Goal: Find specific page/section: Find specific page/section

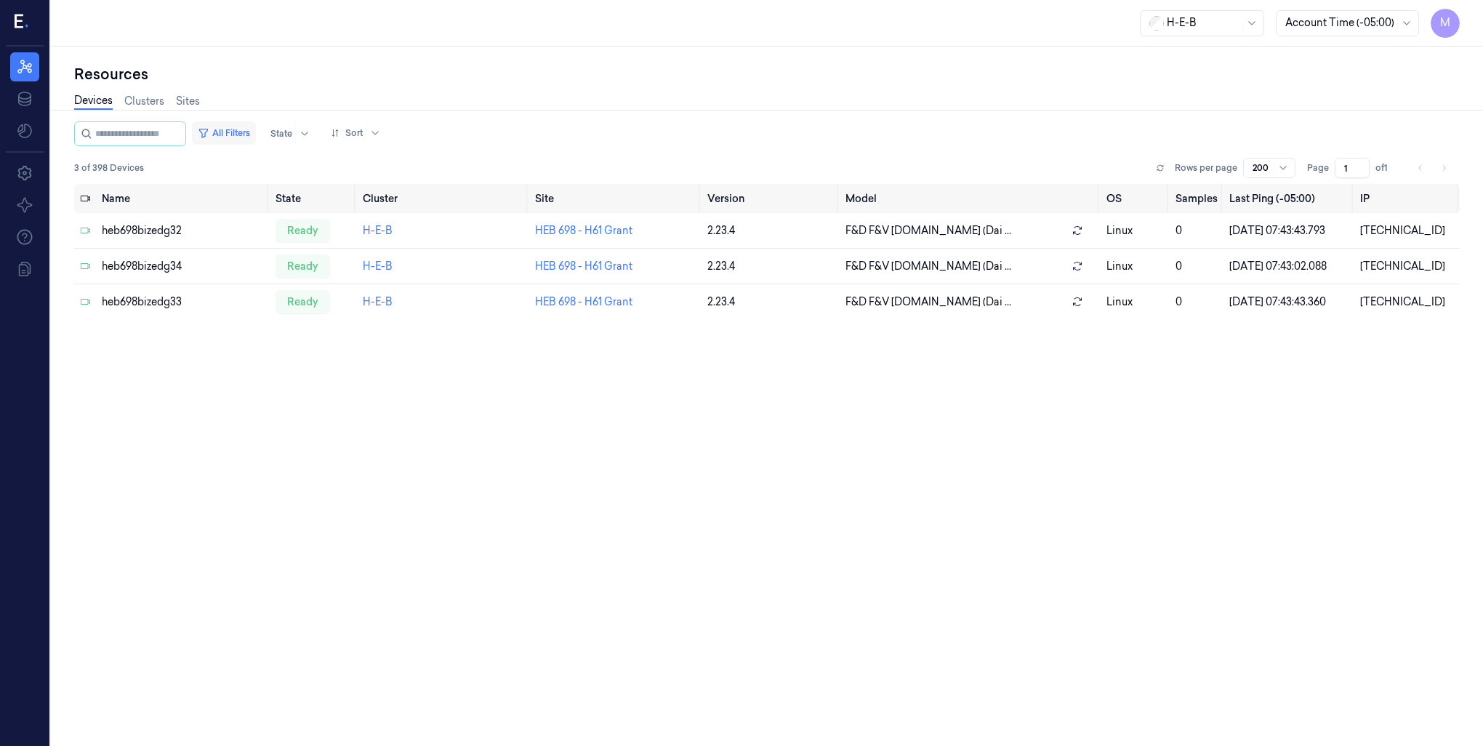
click at [236, 129] on button "All Filters" at bounding box center [224, 132] width 64 height 23
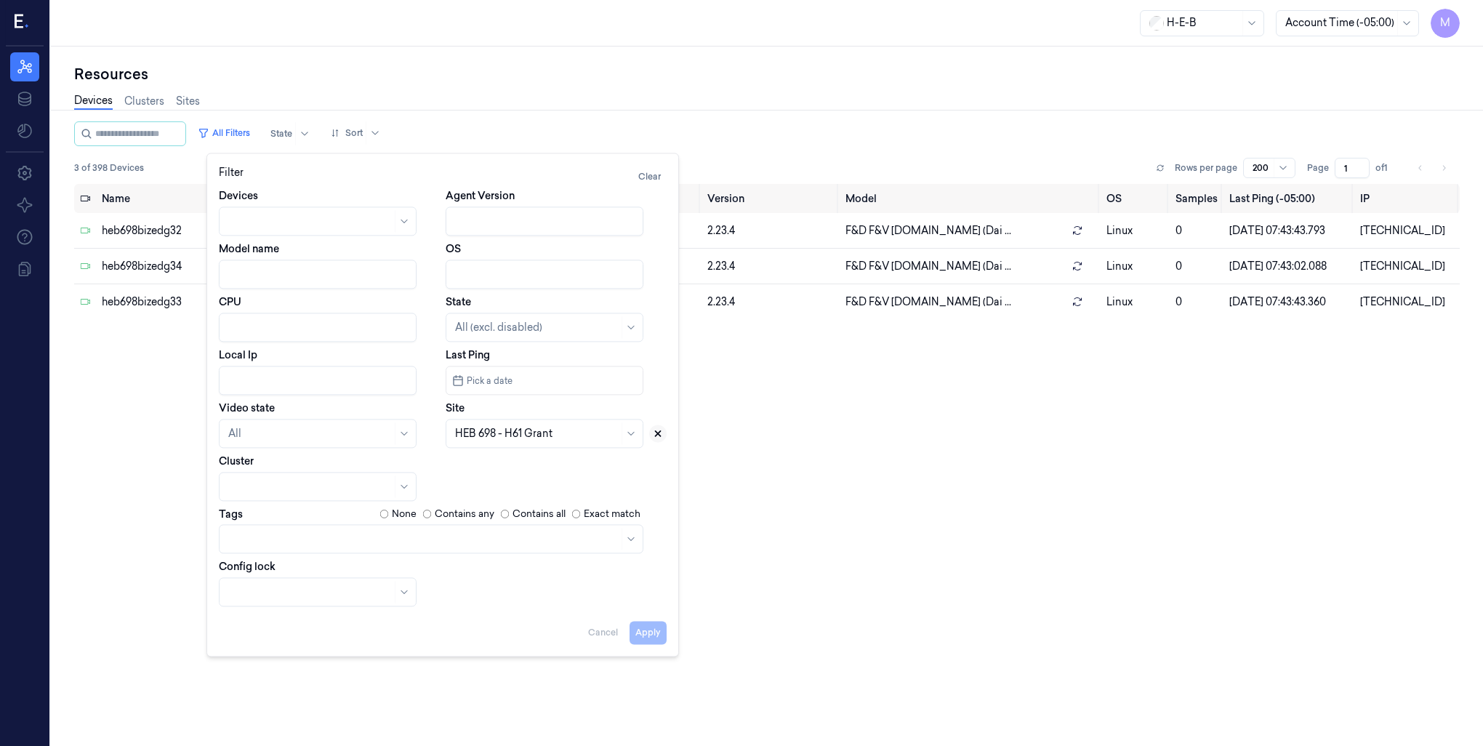
click at [657, 430] on icon at bounding box center [658, 433] width 10 height 10
click at [515, 427] on div at bounding box center [528, 433] width 146 height 15
type input "182"
click at [500, 461] on div "HEB 182 - Temple 02" at bounding box center [505, 466] width 100 height 15
click at [651, 635] on button "Apply" at bounding box center [647, 632] width 37 height 23
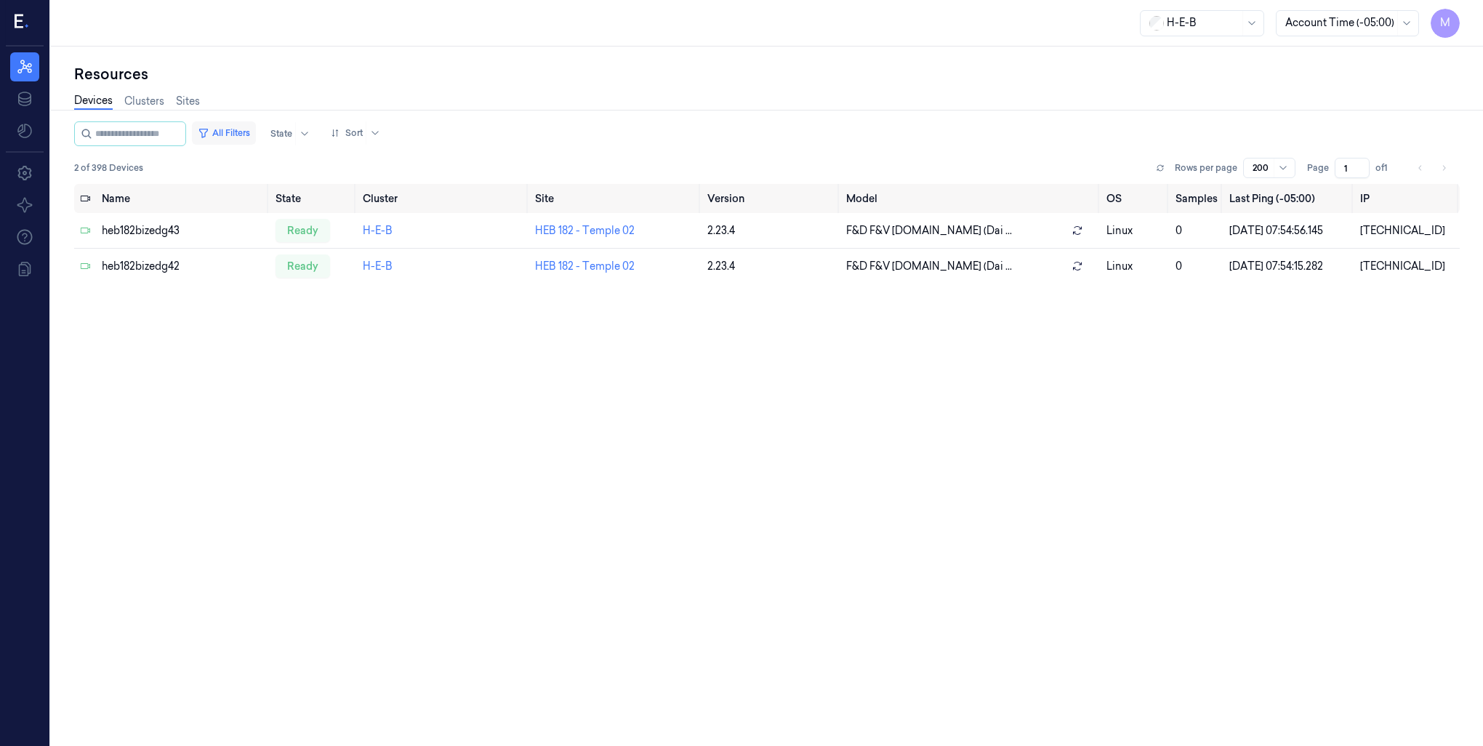
click at [238, 129] on button "All Filters" at bounding box center [224, 132] width 64 height 23
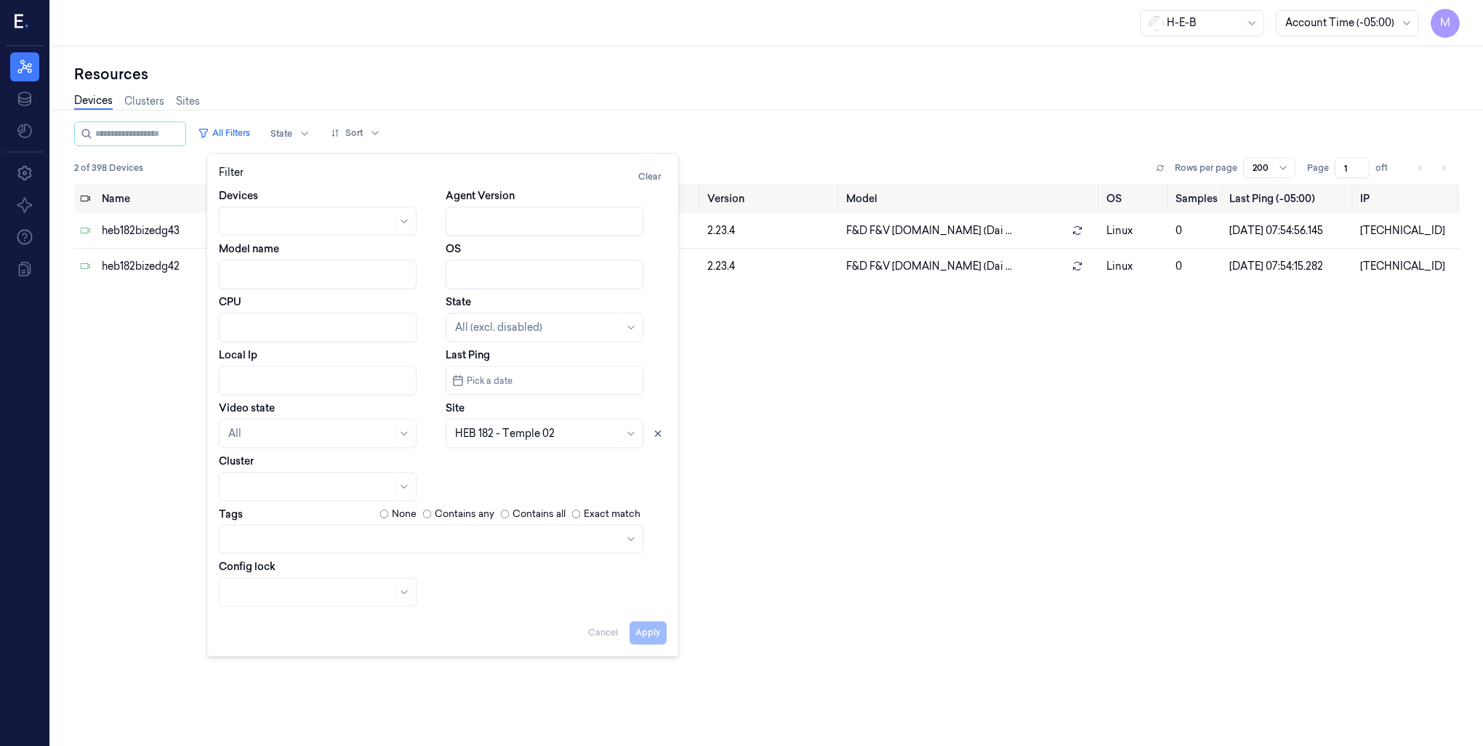
click at [651, 435] on button at bounding box center [657, 432] width 17 height 17
click at [506, 423] on div at bounding box center [537, 433] width 164 height 20
type input "697"
click at [518, 465] on div "HEB 697 - League City" at bounding box center [508, 466] width 107 height 15
click at [653, 635] on button "Apply" at bounding box center [647, 632] width 37 height 23
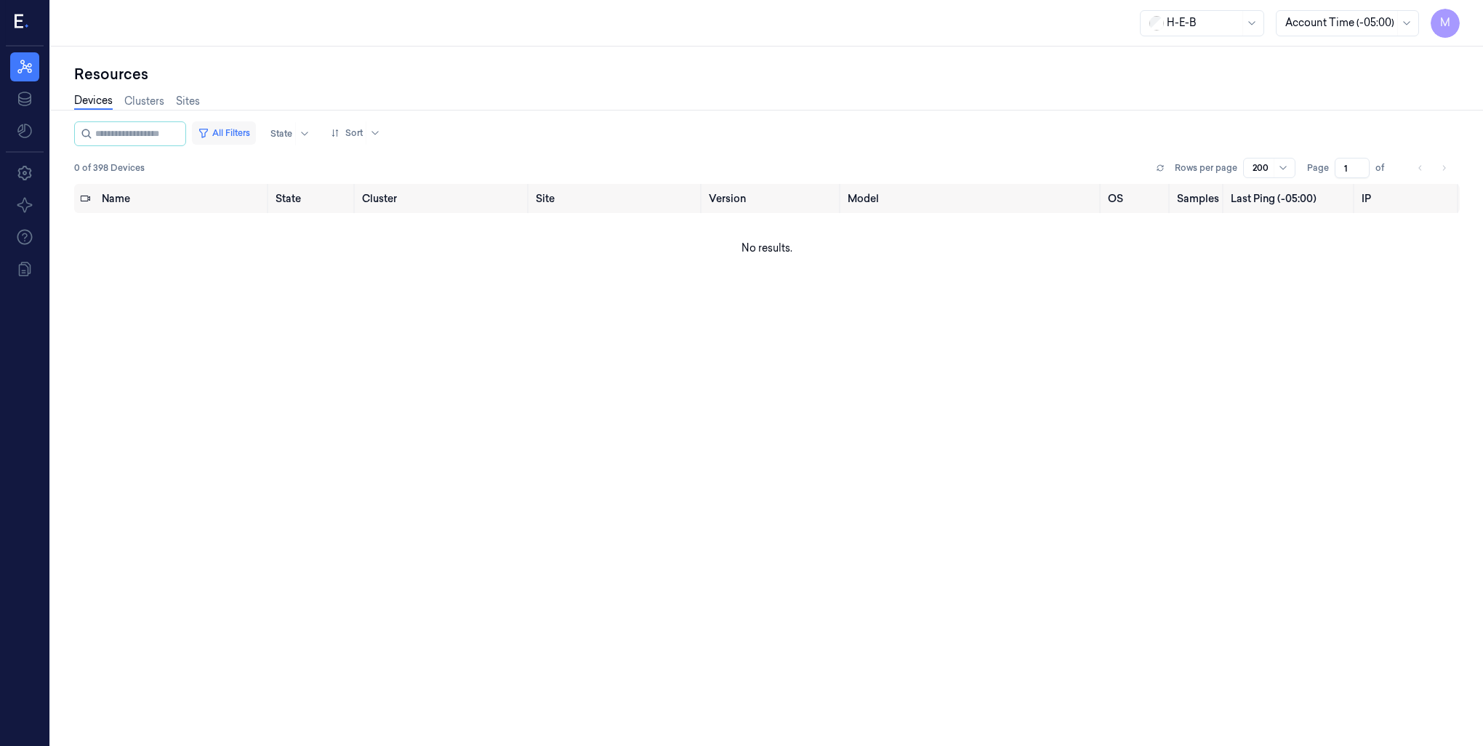
click at [250, 135] on button "All Filters" at bounding box center [224, 132] width 64 height 23
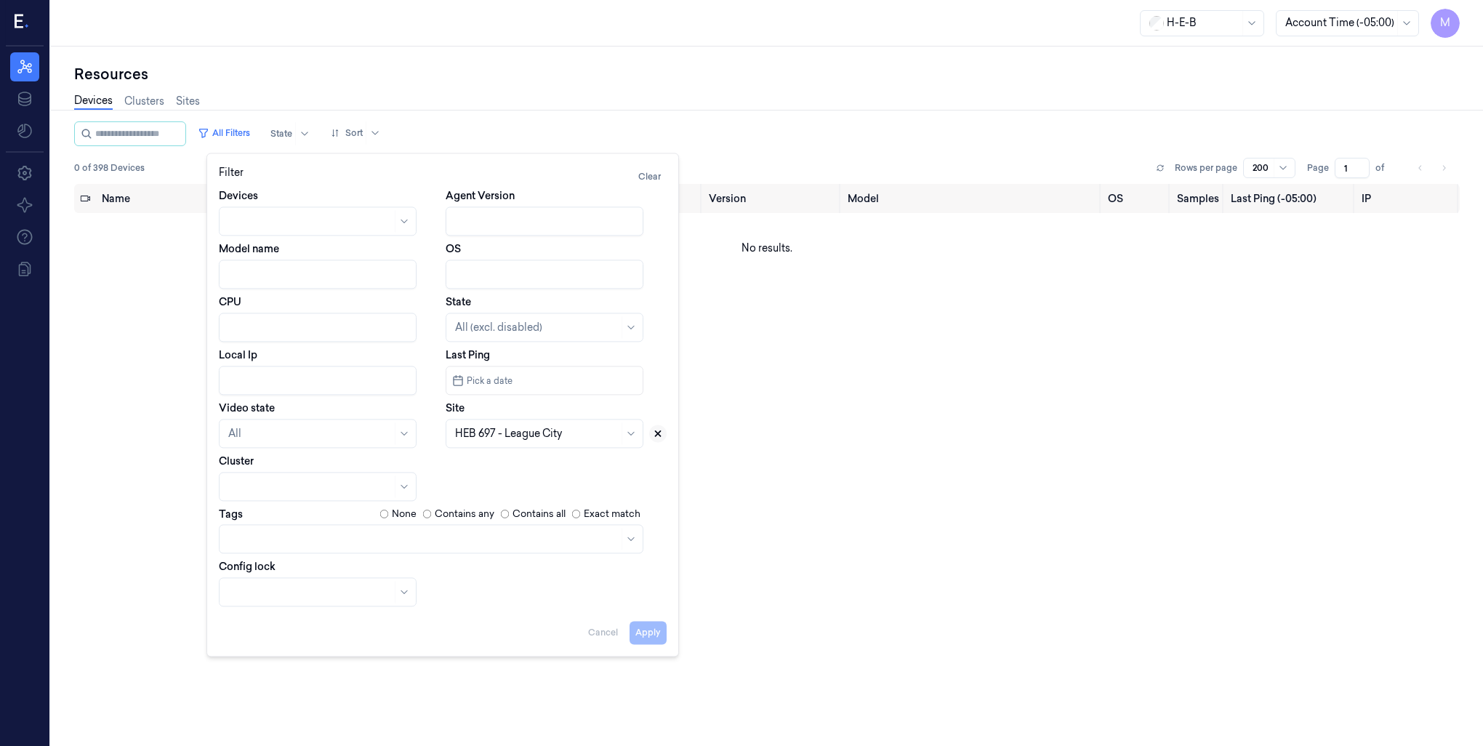
click at [664, 430] on button at bounding box center [657, 432] width 17 height 17
click at [520, 431] on div at bounding box center [528, 433] width 146 height 15
type input "618"
click at [520, 470] on div "HEB 618 - SA23 [PERSON_NAME]" at bounding box center [536, 466] width 162 height 15
click at [643, 632] on button "Apply" at bounding box center [647, 632] width 37 height 23
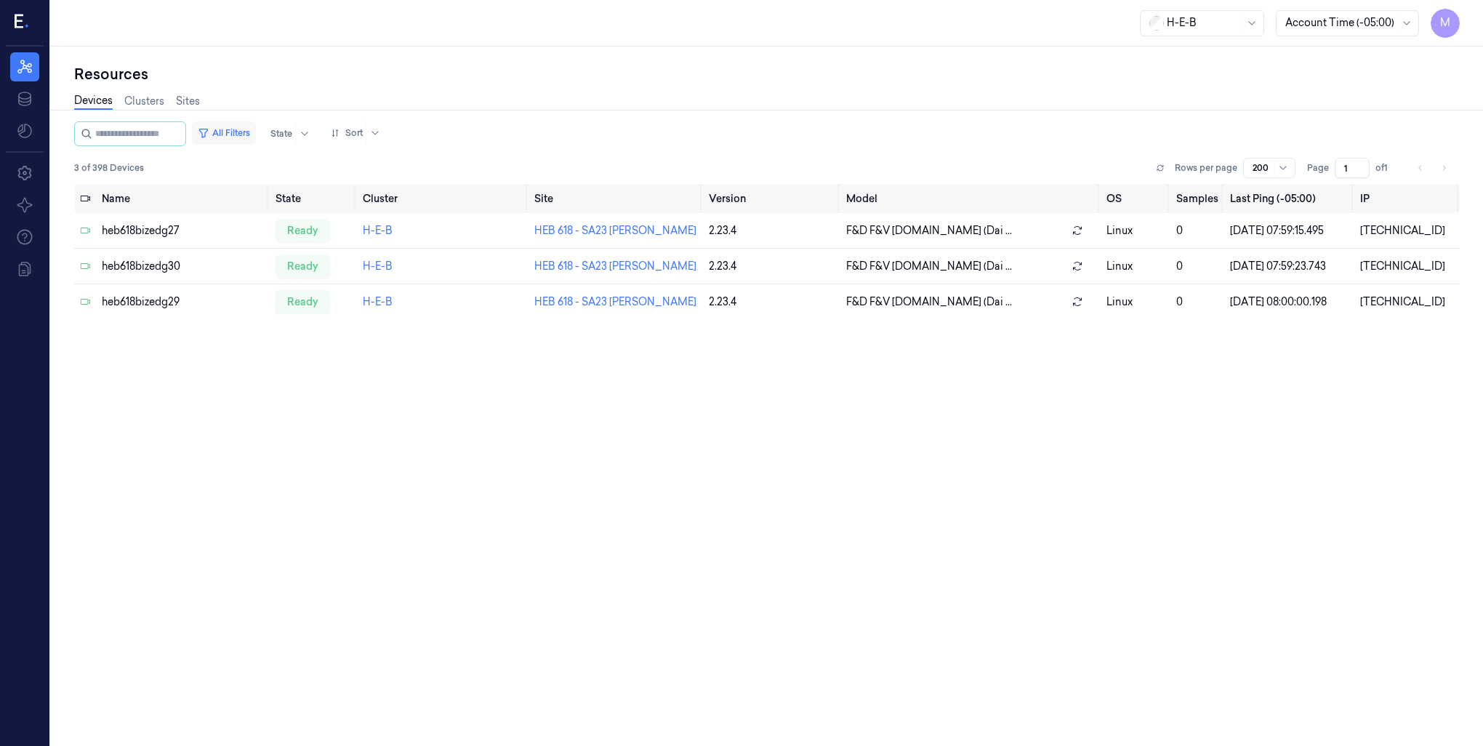
click at [240, 132] on button "All Filters" at bounding box center [224, 132] width 64 height 23
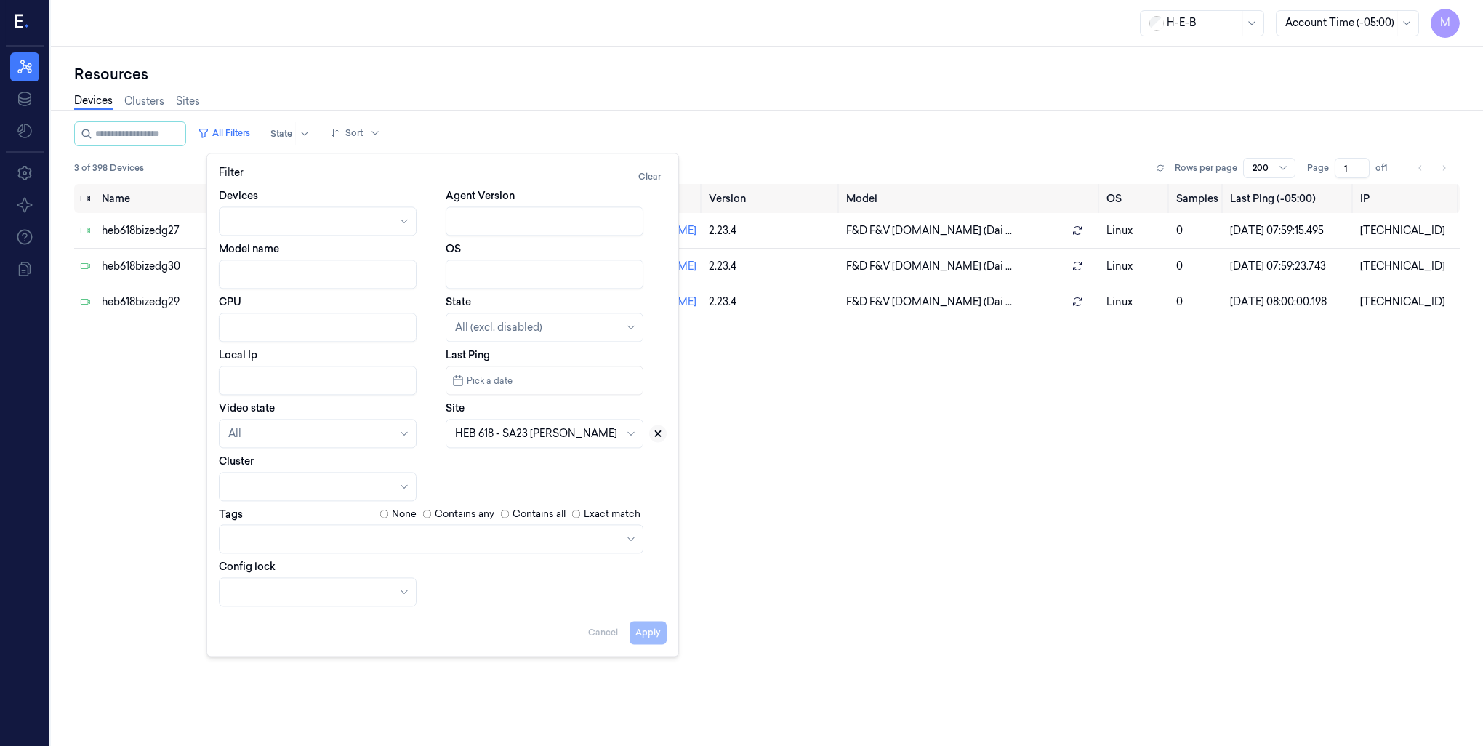
click at [663, 437] on button at bounding box center [657, 432] width 17 height 17
click at [494, 440] on div at bounding box center [528, 433] width 146 height 20
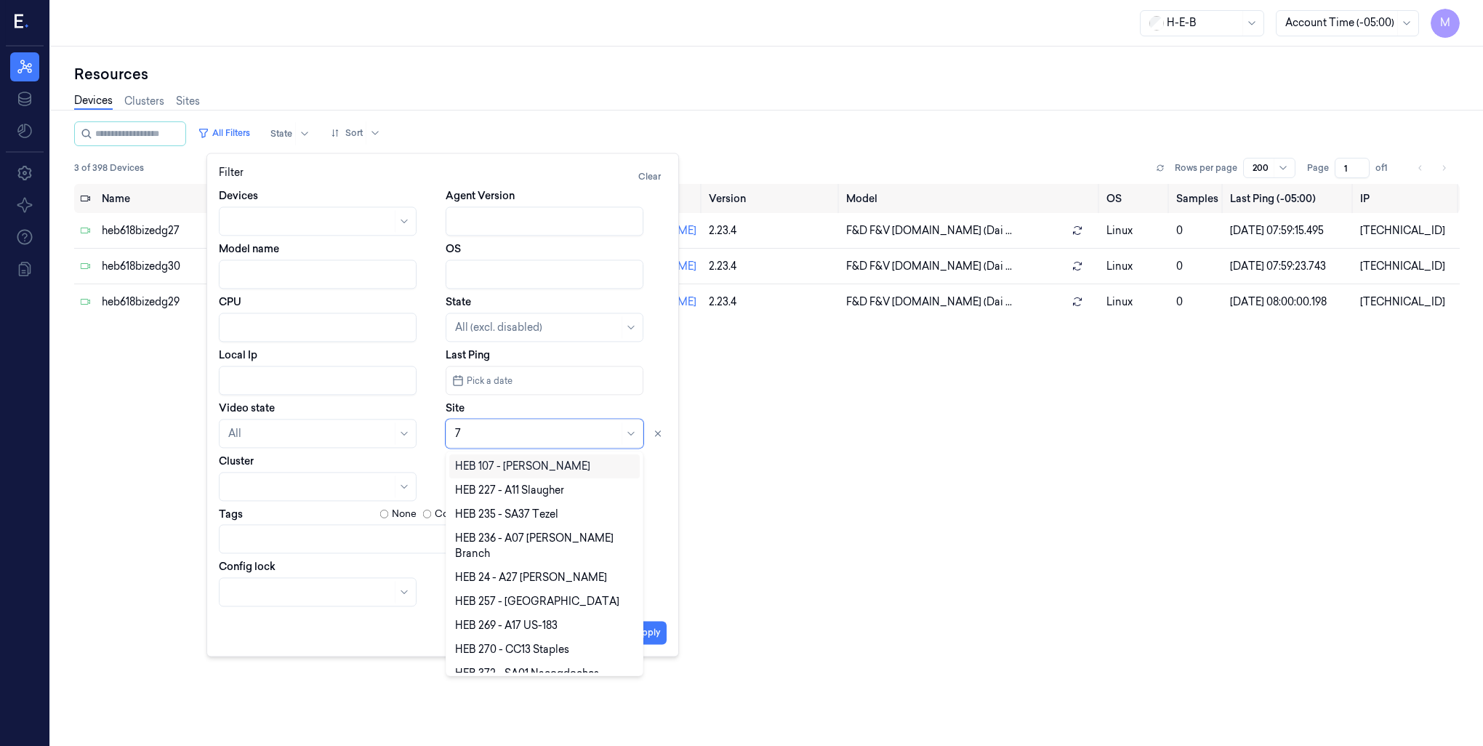
type input "70"
click at [491, 642] on div "HEB 70 - Abilene" at bounding box center [496, 649] width 82 height 15
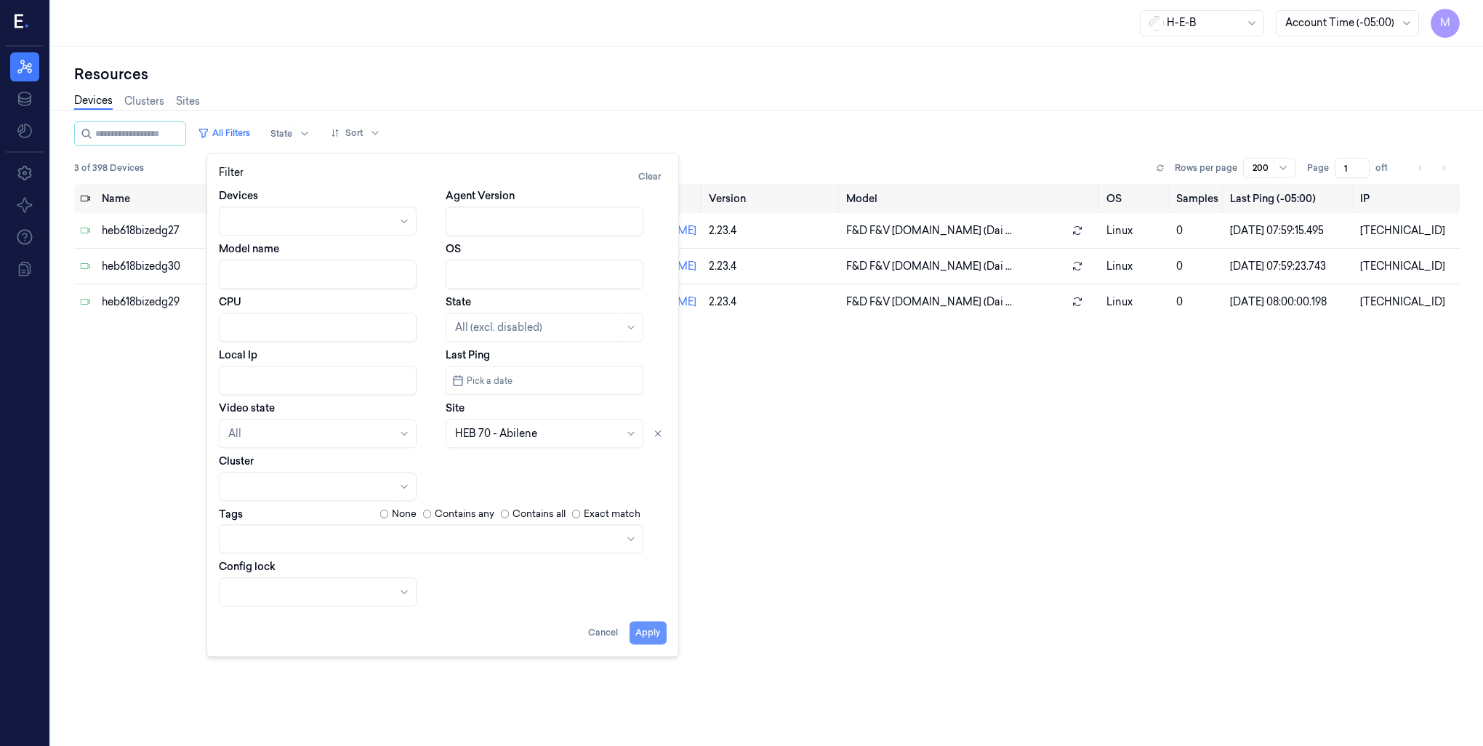
click at [641, 632] on button "Apply" at bounding box center [647, 632] width 37 height 23
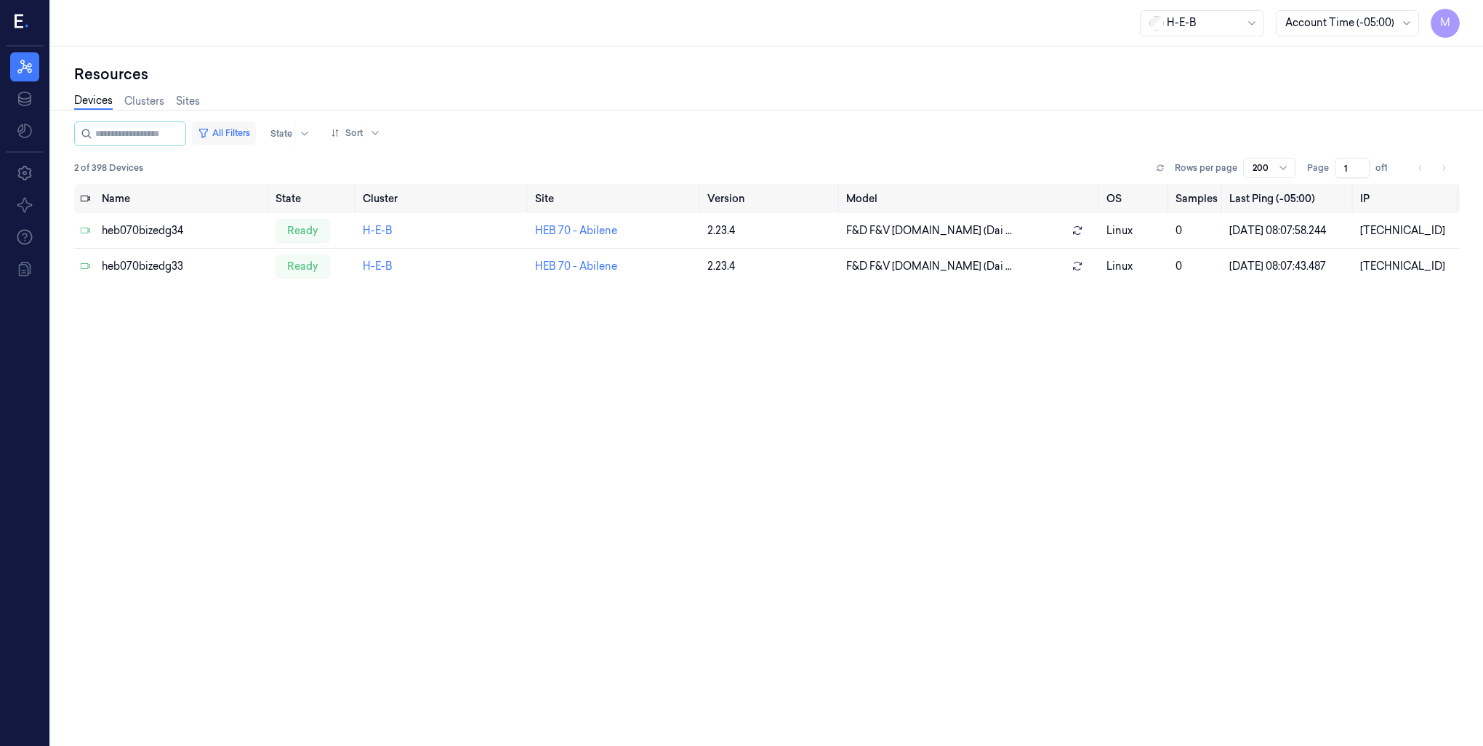
click at [246, 131] on button "All Filters" at bounding box center [224, 132] width 64 height 23
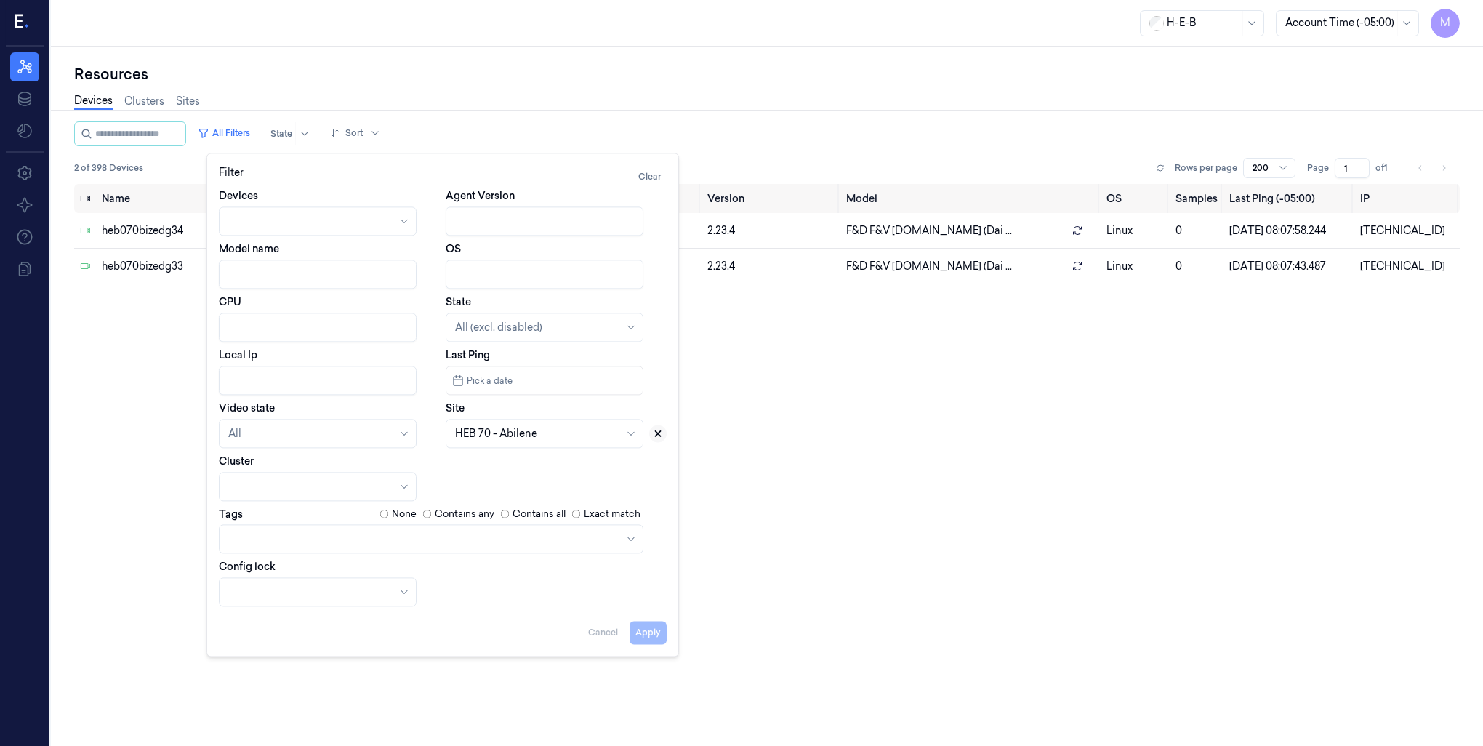
click at [661, 434] on icon at bounding box center [658, 433] width 10 height 10
click at [527, 435] on div at bounding box center [528, 433] width 146 height 15
type input "721"
click at [473, 468] on div "HEB 721 - Killeen 02" at bounding box center [502, 466] width 95 height 15
click at [640, 635] on button "Apply" at bounding box center [647, 632] width 37 height 23
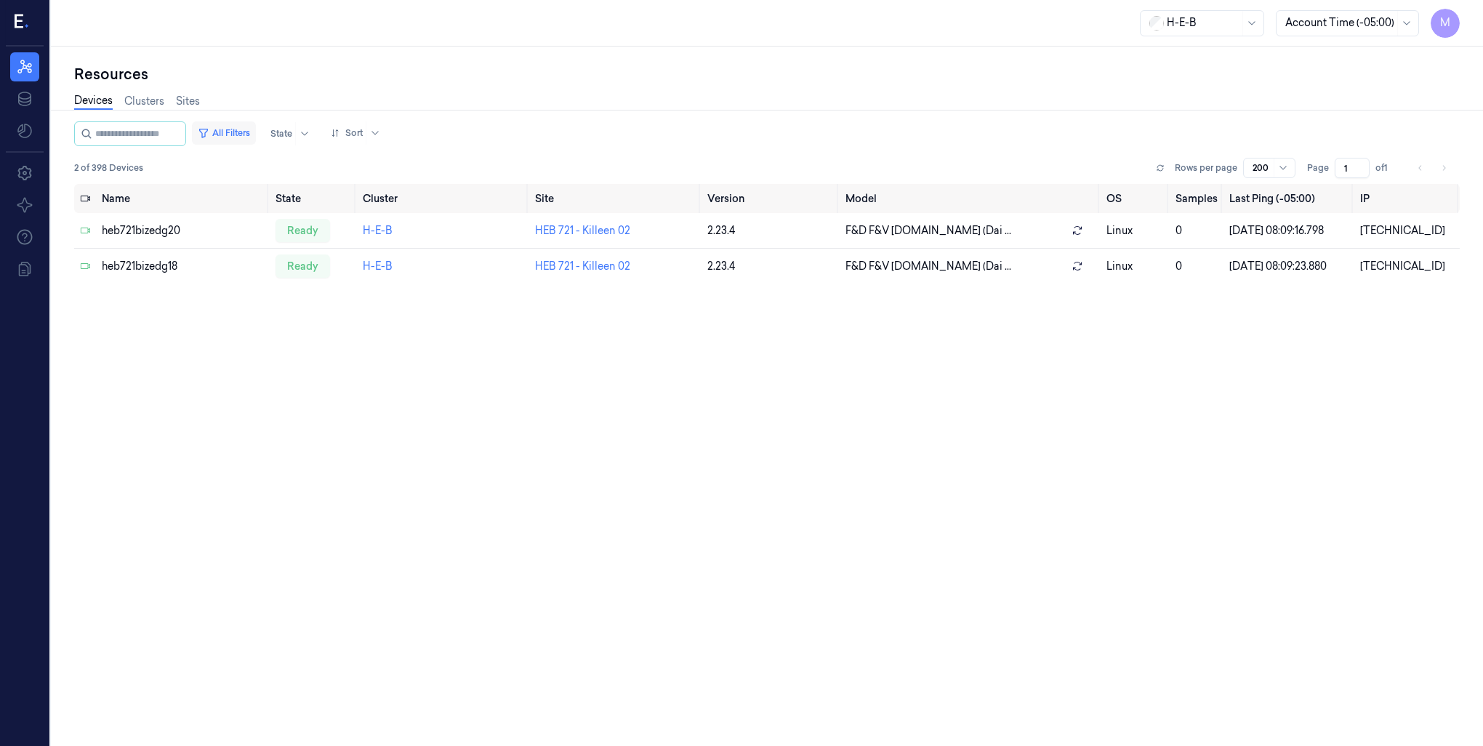
click at [233, 126] on button "All Filters" at bounding box center [224, 132] width 64 height 23
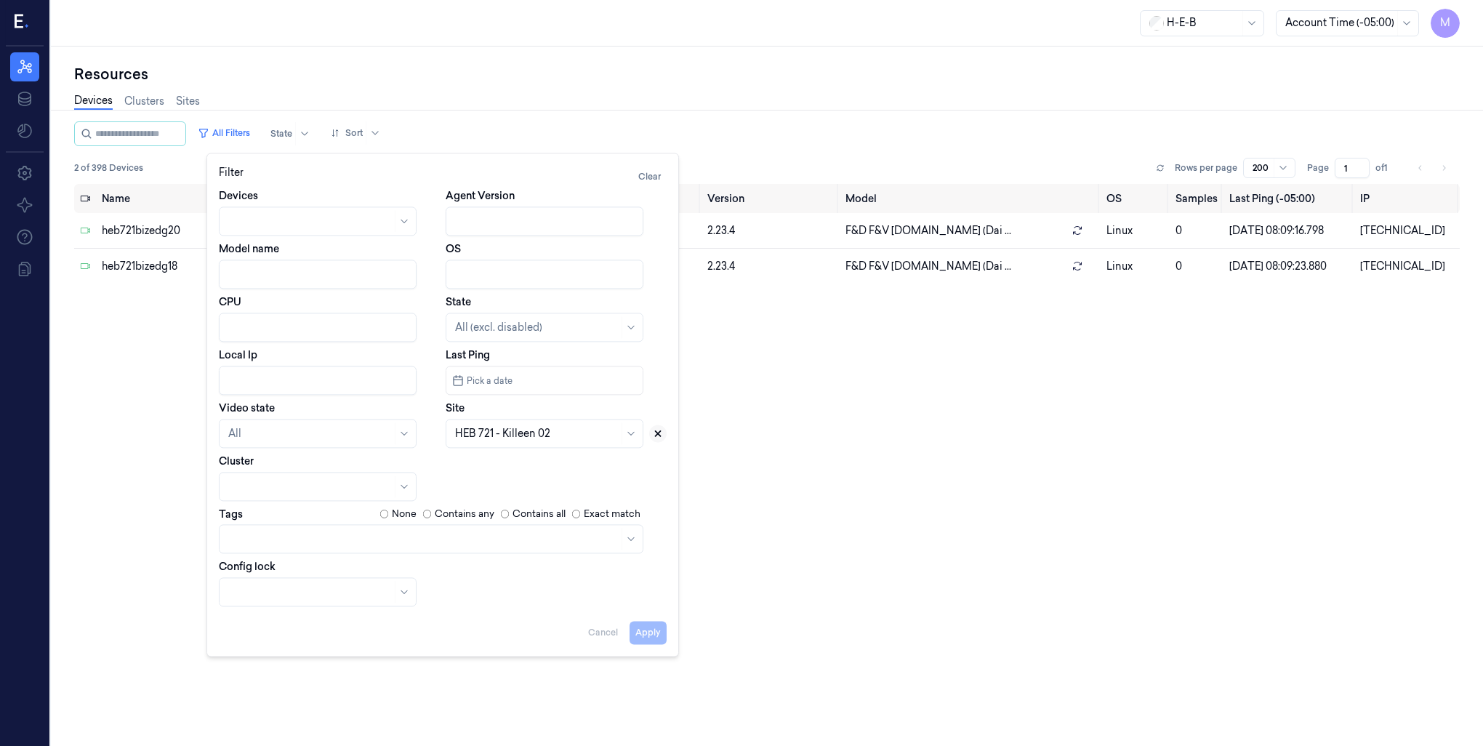
click at [659, 429] on icon at bounding box center [658, 433] width 10 height 10
click at [526, 433] on div at bounding box center [528, 433] width 146 height 15
type input "794"
click at [516, 470] on div "HEB 794 - [PERSON_NAME]" at bounding box center [523, 466] width 137 height 15
click at [648, 638] on button "Apply" at bounding box center [647, 632] width 37 height 23
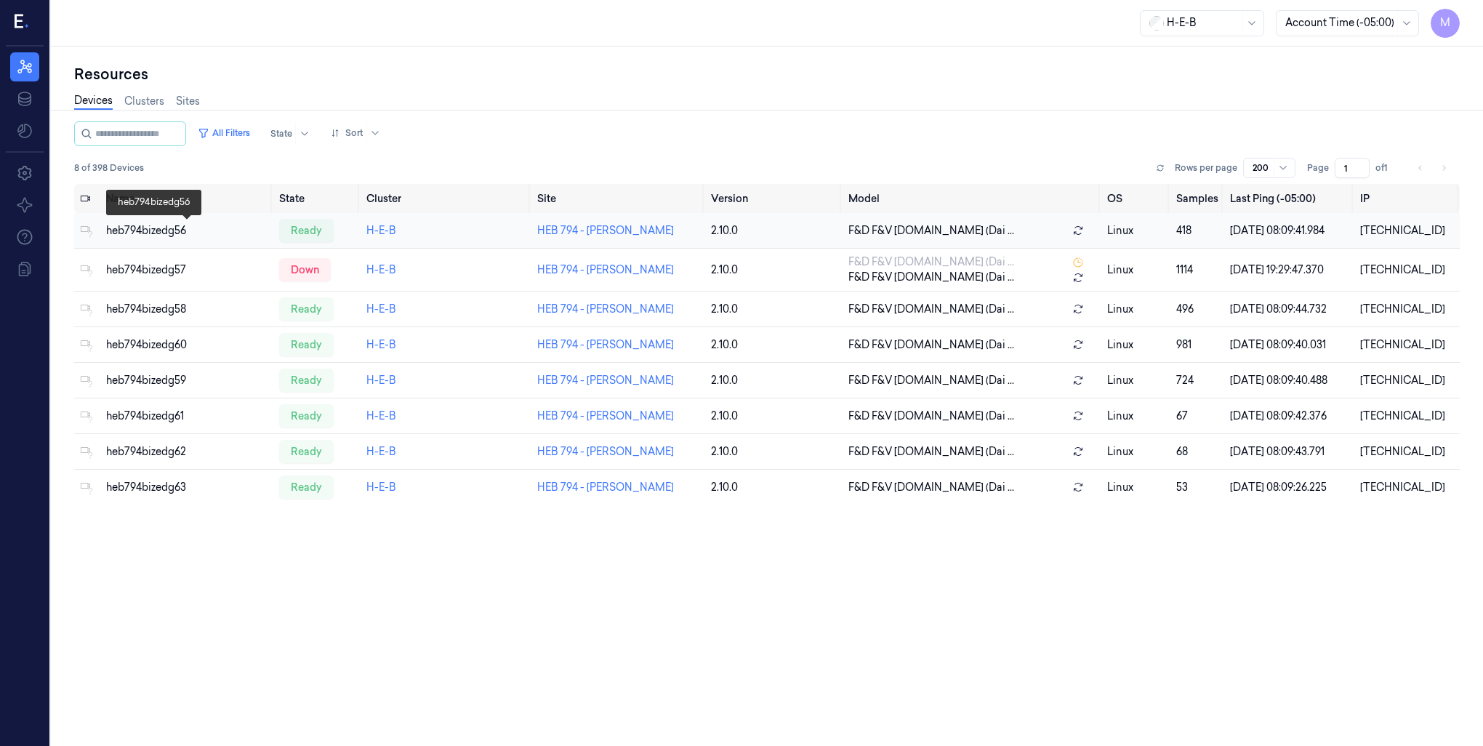
click at [122, 229] on div "heb794bizedg56" at bounding box center [186, 230] width 161 height 15
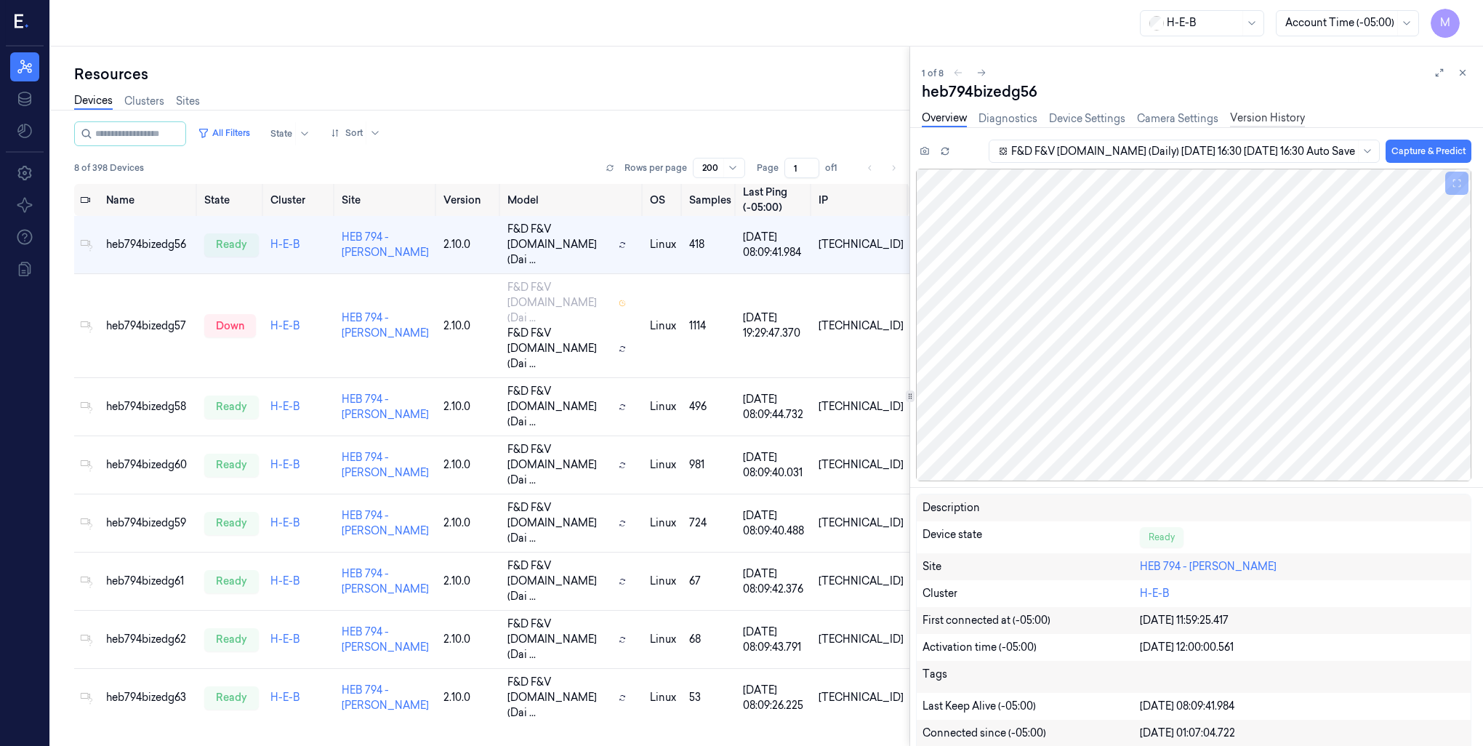
click at [1255, 121] on link "Version History" at bounding box center [1267, 118] width 75 height 17
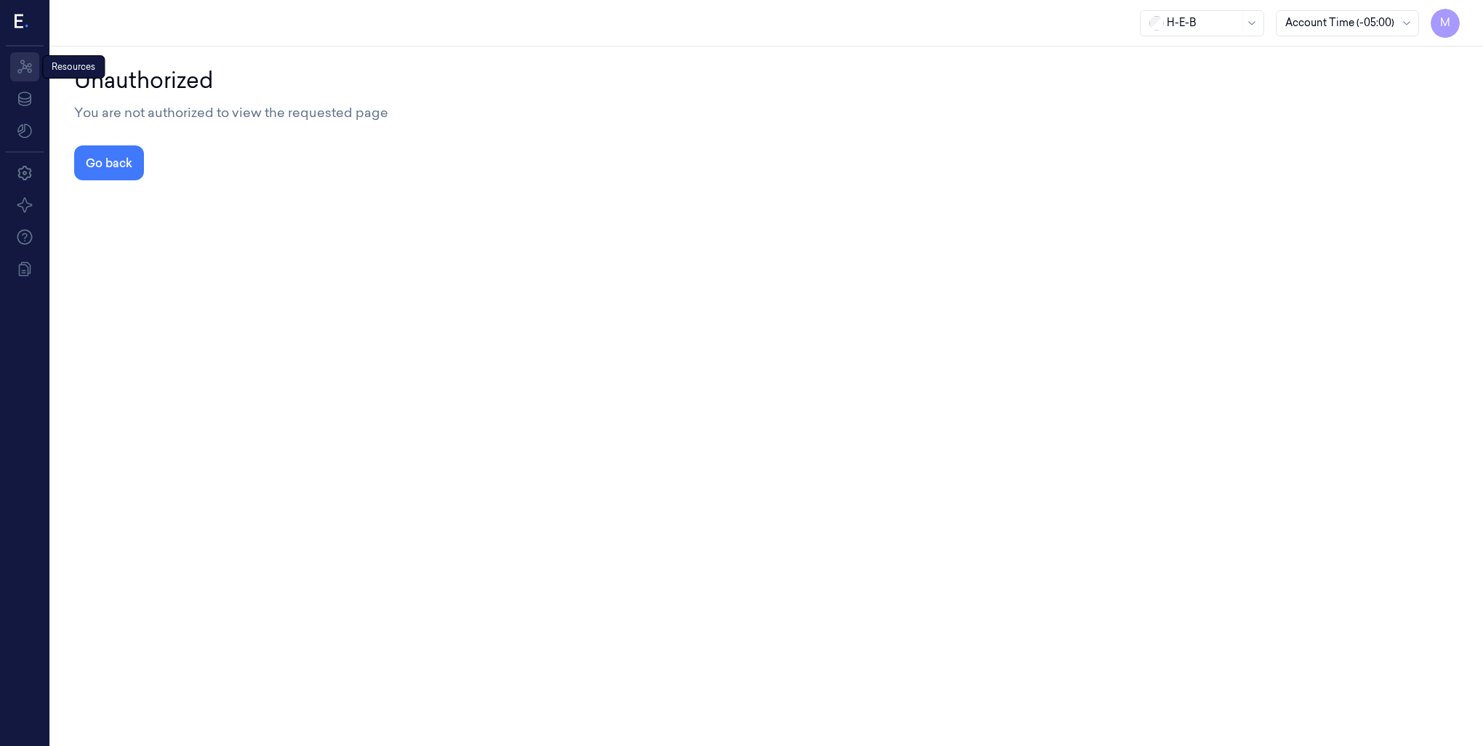
click at [23, 73] on icon at bounding box center [24, 66] width 17 height 17
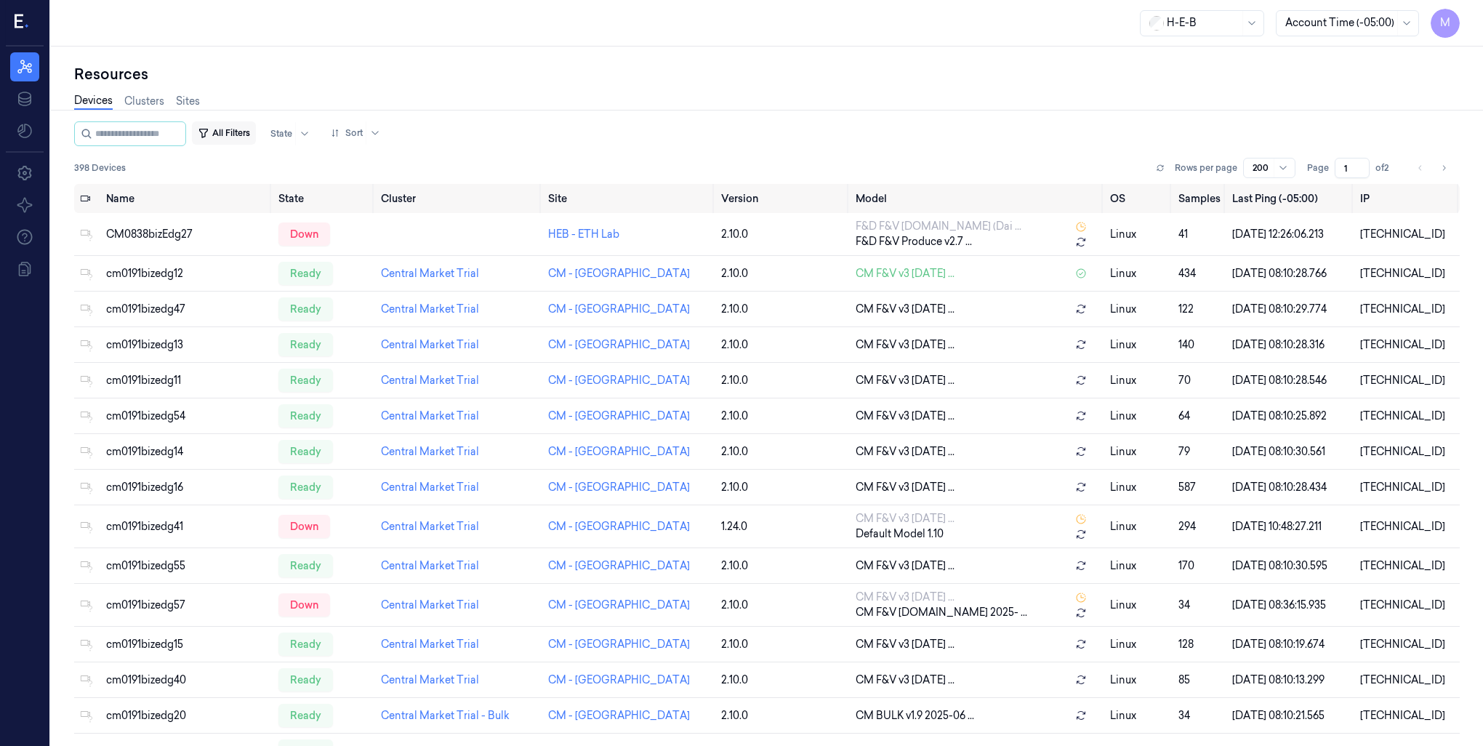
click at [233, 132] on button "All Filters" at bounding box center [224, 132] width 64 height 23
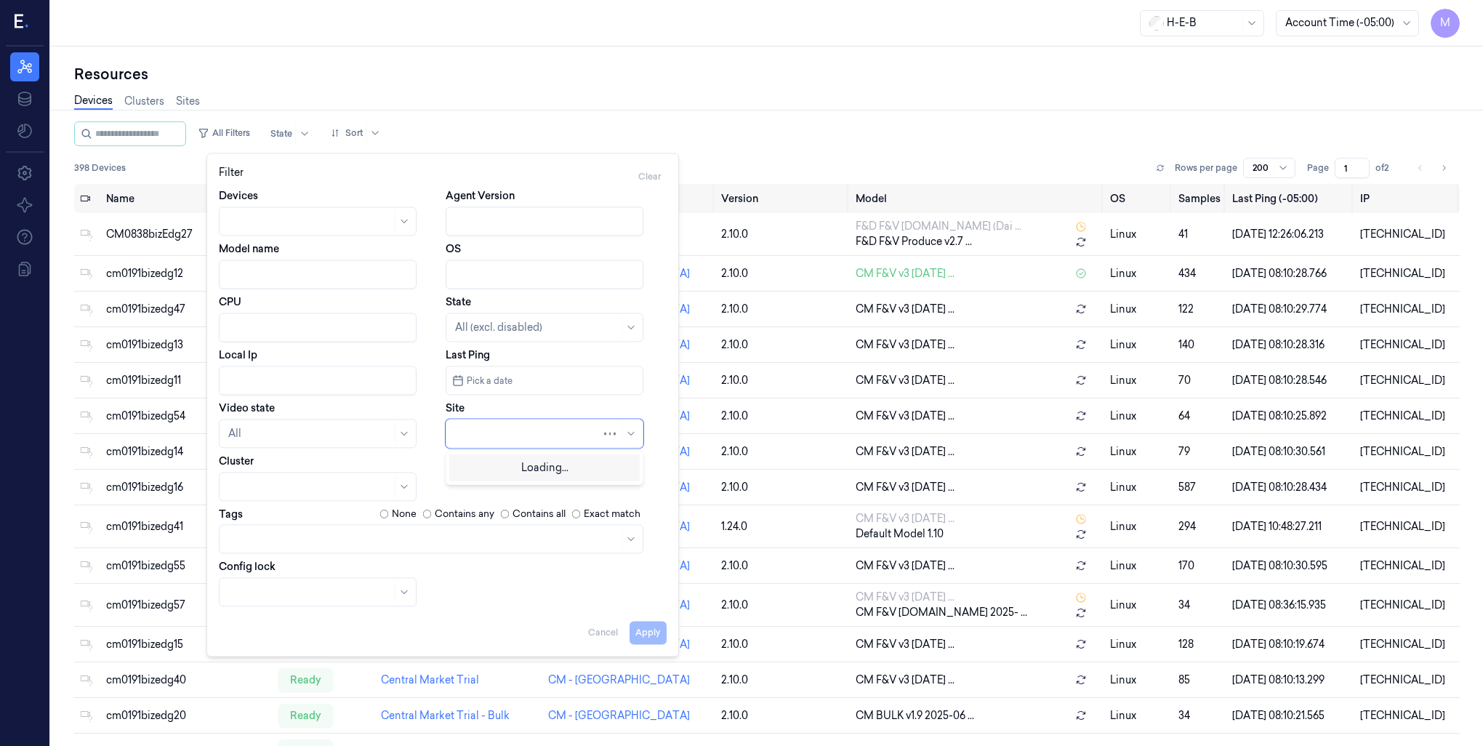
click at [526, 427] on div at bounding box center [528, 433] width 146 height 15
type input "794"
click at [506, 471] on div "HEB 794 - [PERSON_NAME]" at bounding box center [523, 466] width 137 height 15
drag, startPoint x: 647, startPoint y: 637, endPoint x: 525, endPoint y: 587, distance: 132.0
click at [648, 637] on button "Apply" at bounding box center [647, 632] width 37 height 23
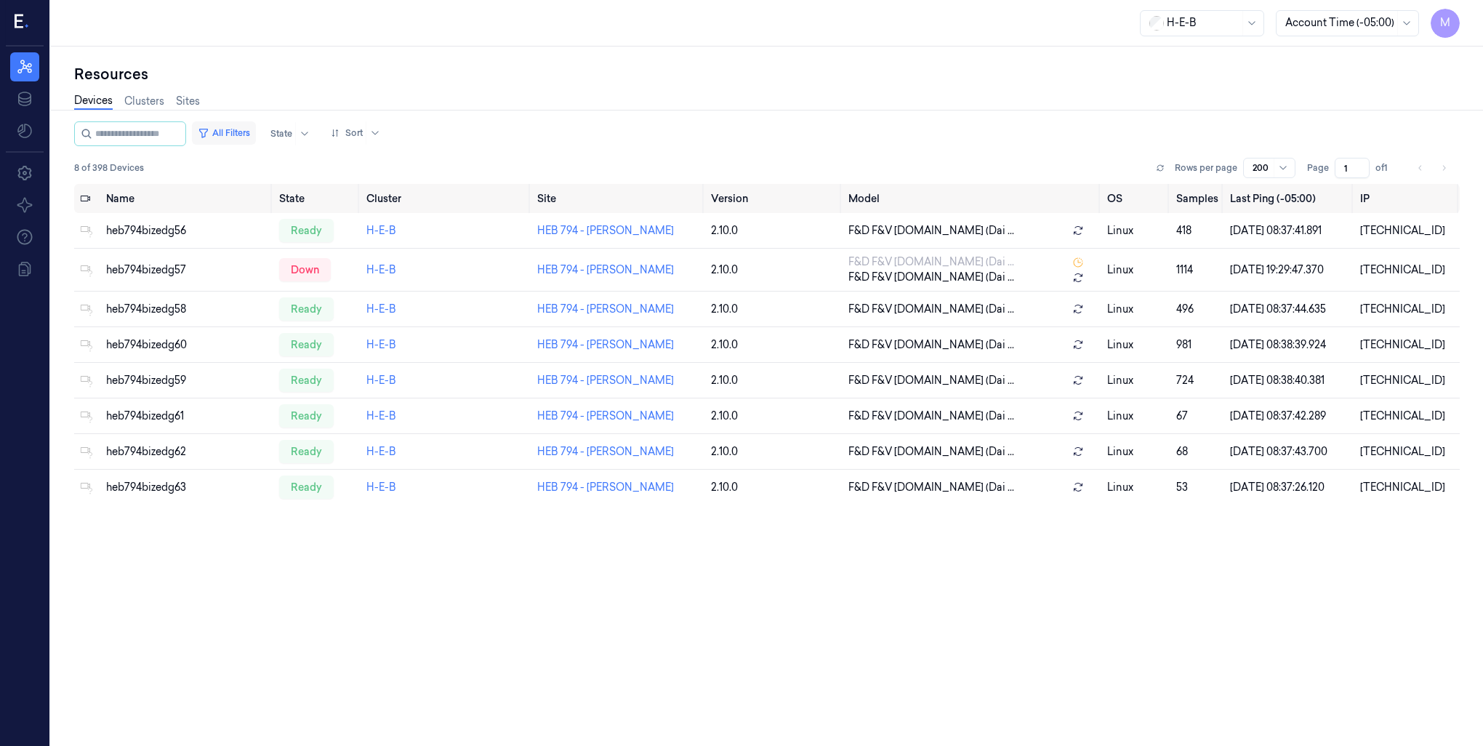
click at [256, 132] on button "All Filters" at bounding box center [224, 132] width 64 height 23
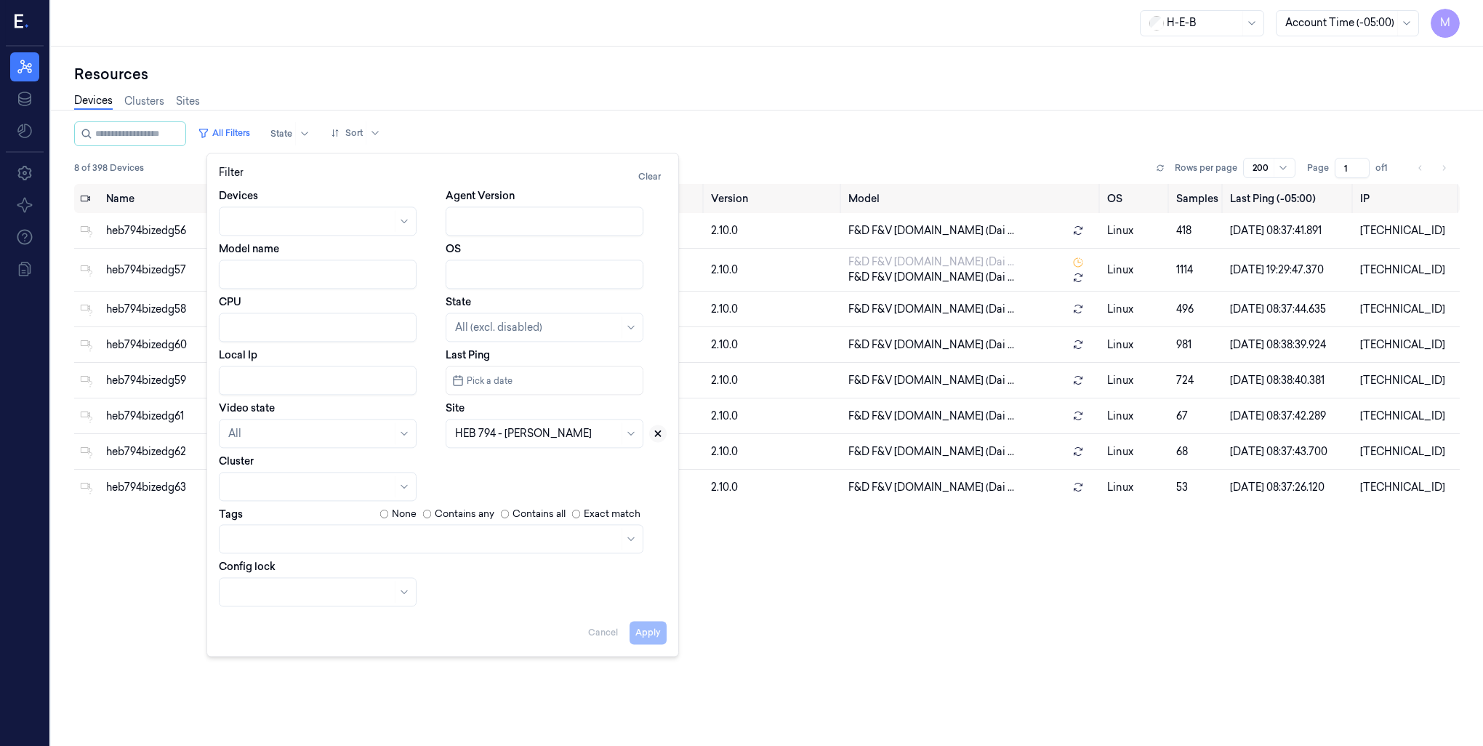
click at [654, 434] on icon at bounding box center [658, 433] width 10 height 10
click at [535, 435] on div at bounding box center [528, 433] width 146 height 15
type input "698"
click at [517, 472] on div "HEB 698 - H61 Grant" at bounding box center [503, 466] width 97 height 15
click at [646, 638] on button "Apply" at bounding box center [647, 632] width 37 height 23
